Goal: Information Seeking & Learning: Learn about a topic

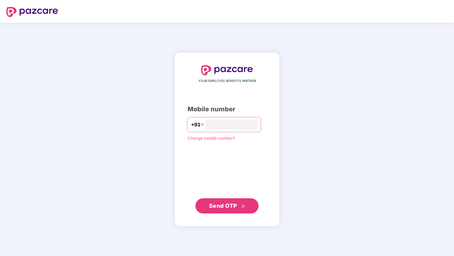
type input "**********"
click at [218, 211] on button "Send OTP" at bounding box center [226, 206] width 63 height 15
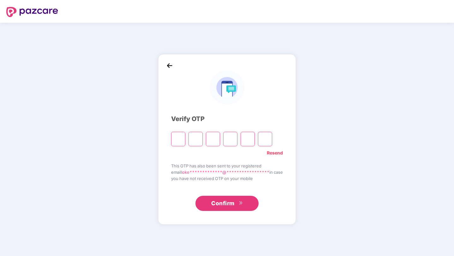
type input "*"
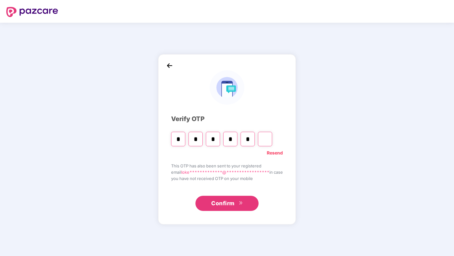
type input "*"
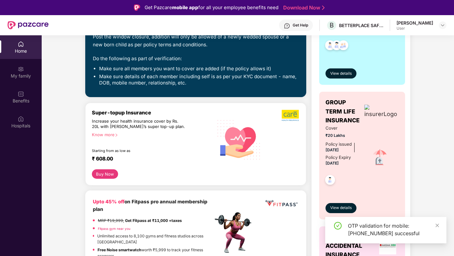
scroll to position [161, 0]
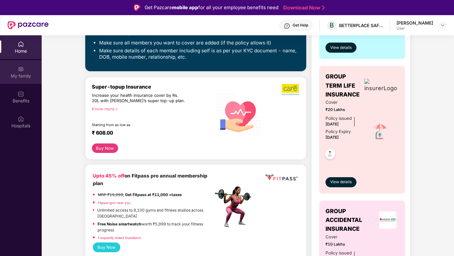
click at [29, 73] on div "My family" at bounding box center [21, 76] width 42 height 6
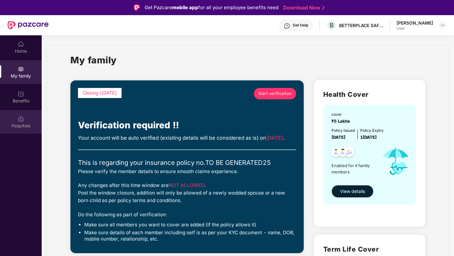
click at [17, 120] on div "Hospitals" at bounding box center [21, 122] width 42 height 24
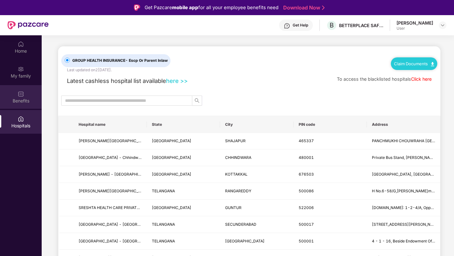
click at [26, 103] on div "Benefits" at bounding box center [21, 101] width 42 height 6
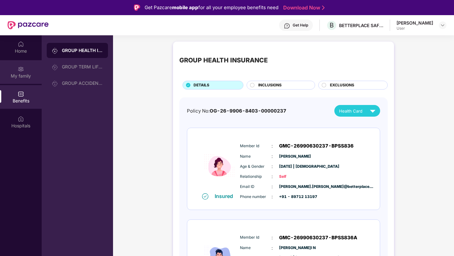
click at [21, 75] on div "My family" at bounding box center [21, 76] width 42 height 6
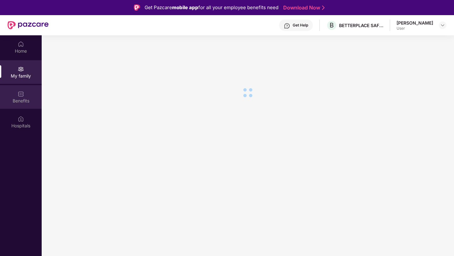
click at [17, 95] on div "Benefits" at bounding box center [21, 97] width 42 height 24
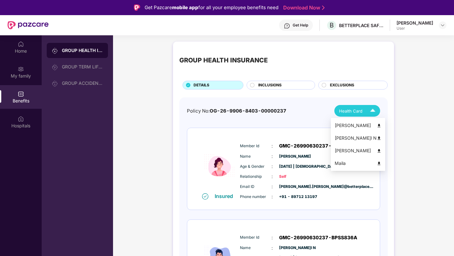
click at [345, 113] on span "Health Card" at bounding box center [350, 111] width 23 height 6
click at [311, 172] on div "Member Id : GMC-26990630237-BPSS836 Name : [PERSON_NAME] Age & Gender : [DATE] …" at bounding box center [302, 171] width 129 height 64
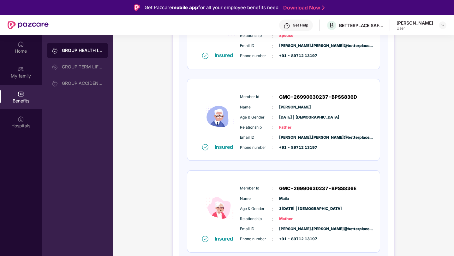
scroll to position [35, 0]
